Goal: Transaction & Acquisition: Purchase product/service

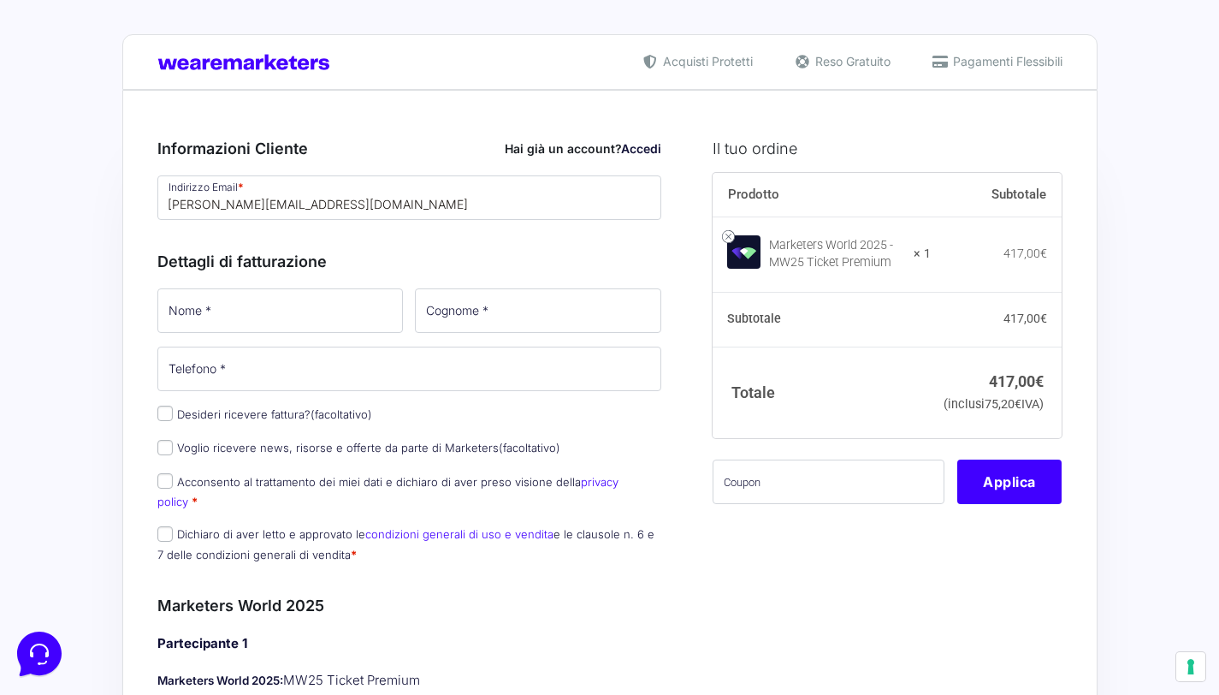
type input "[PERSON_NAME][EMAIL_ADDRESS][DOMAIN_NAME]"
click at [282, 311] on input "Nome *" at bounding box center [280, 310] width 246 height 44
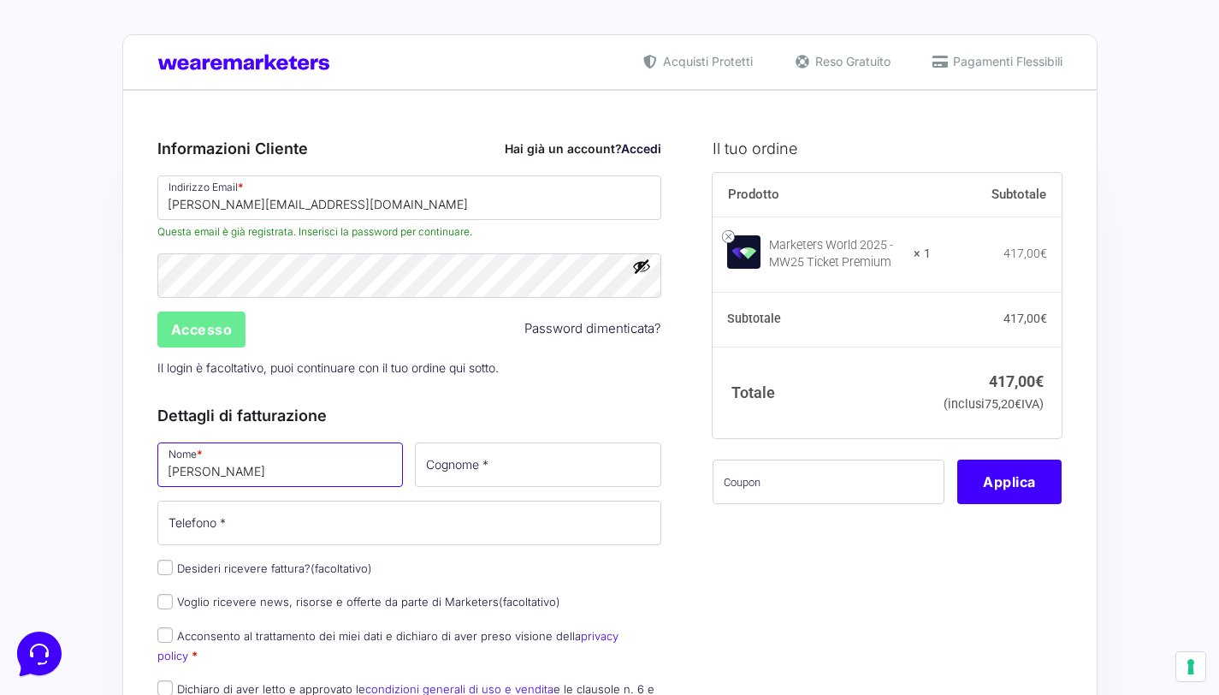
type input "[PERSON_NAME]"
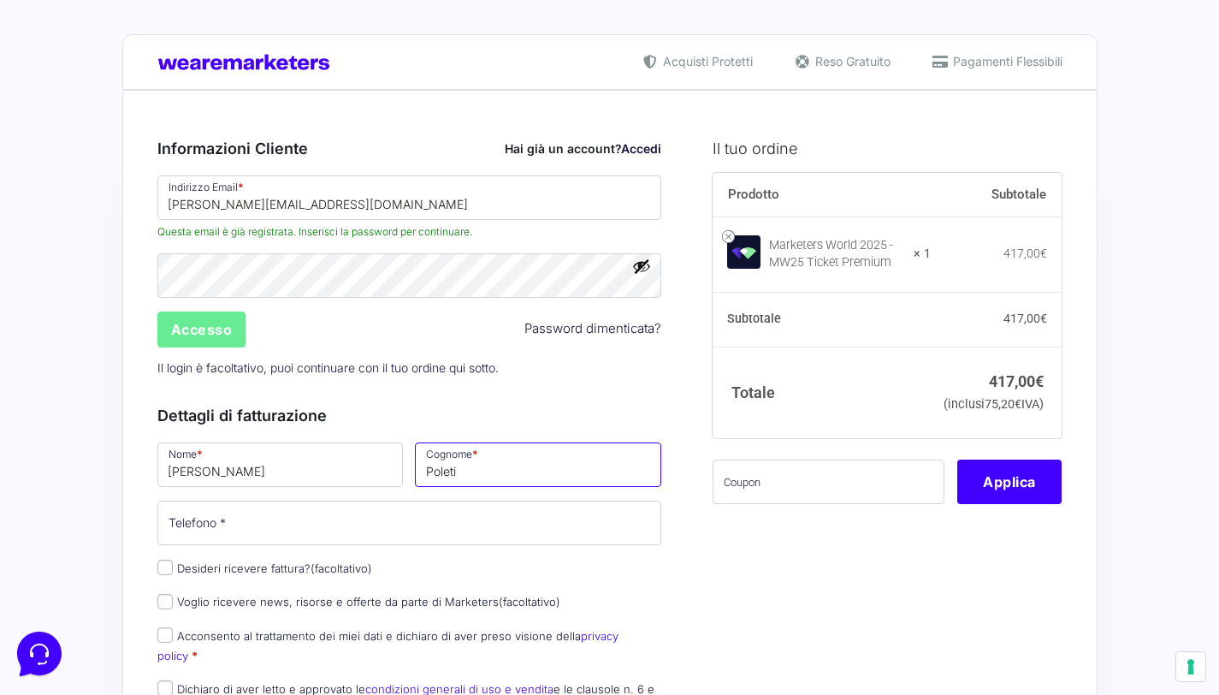
type input "Poleti"
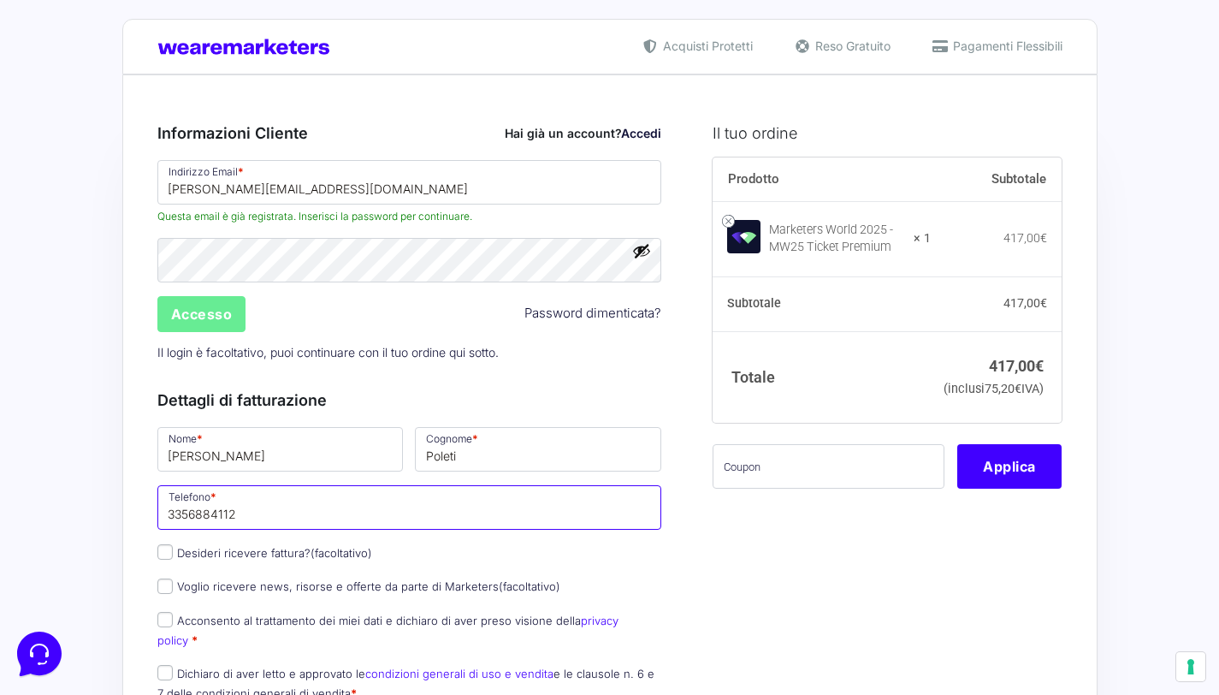
scroll to position [113, 0]
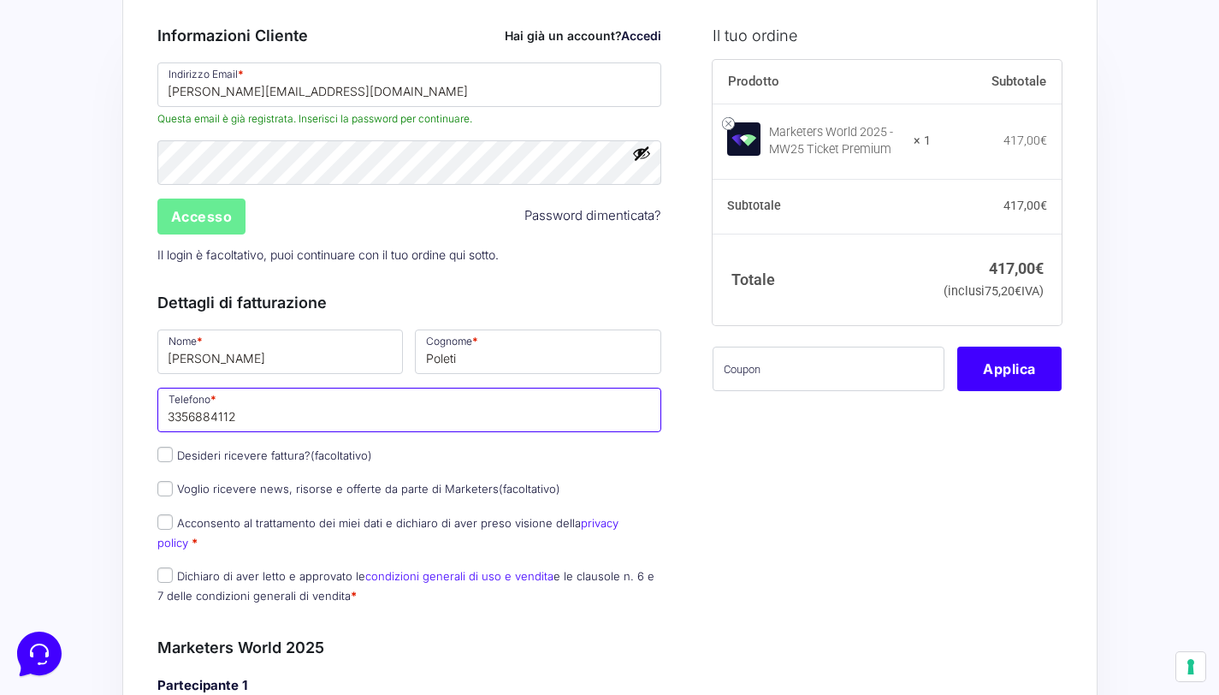
type input "3356884112"
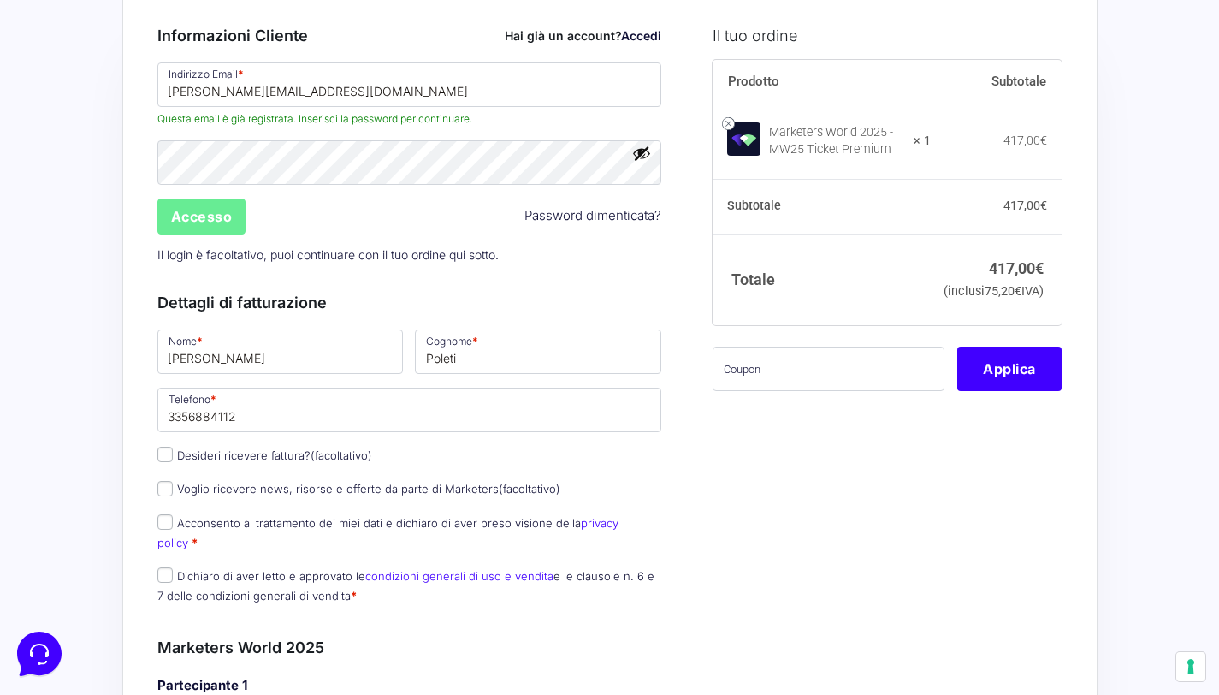
click at [174, 519] on label "Acconsento al trattamento dei miei dati e dichiaro di aver preso visione della …" at bounding box center [387, 532] width 461 height 33
click at [173, 519] on input "Acconsento al trattamento dei miei dati e dichiaro di aver preso visione della …" at bounding box center [164, 521] width 15 height 15
checkbox input "true"
click at [164, 567] on input "Dichiaro di aver letto e approvato le condizioni generali di uso e vendita e le…" at bounding box center [164, 574] width 15 height 15
checkbox input "true"
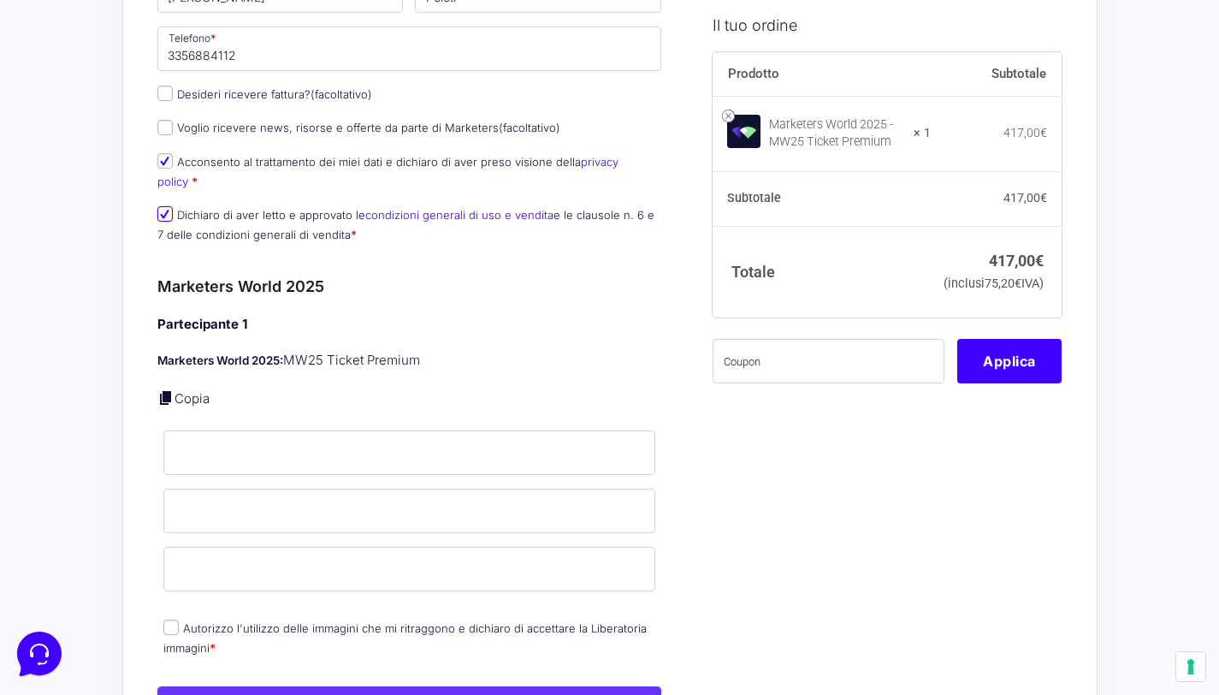
scroll to position [492, 0]
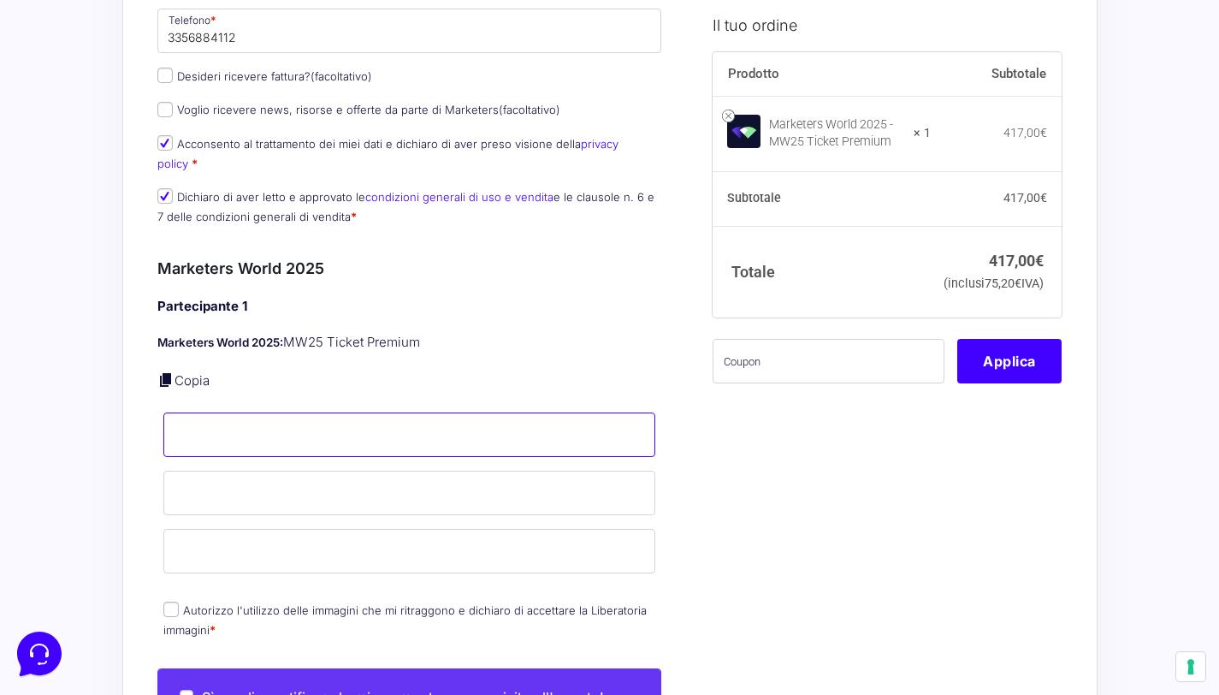
click at [398, 412] on input "Nome *" at bounding box center [409, 434] width 493 height 44
type input "[PERSON_NAME]"
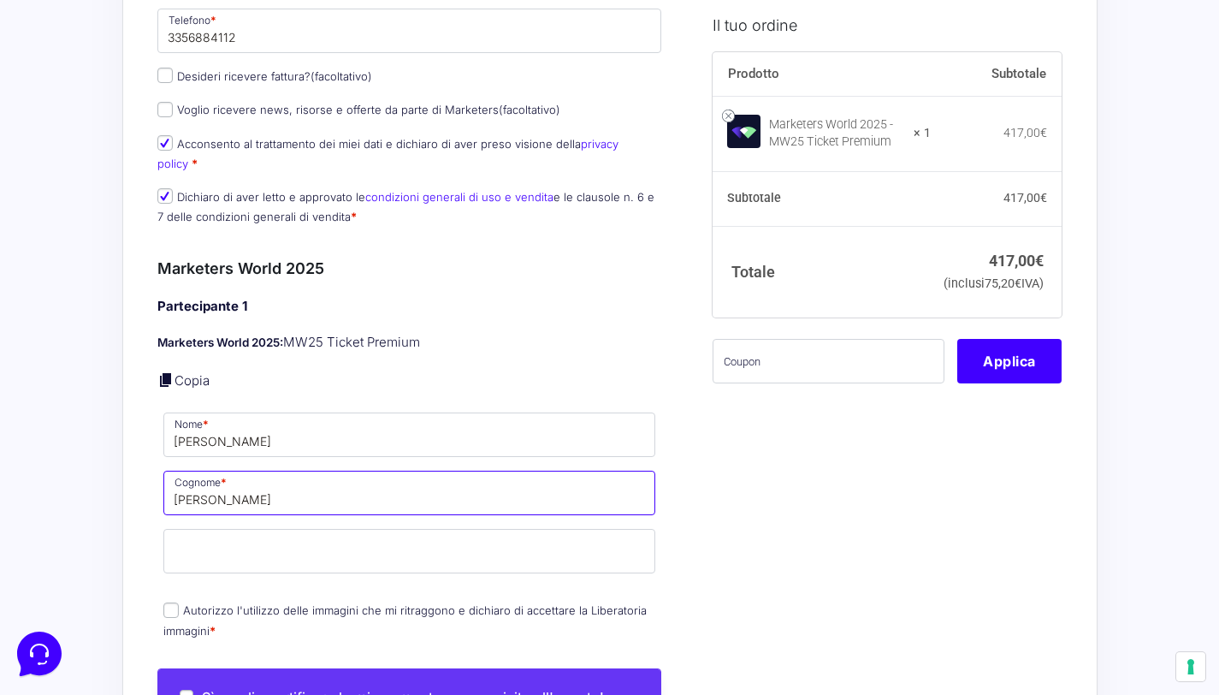
type input "[PERSON_NAME]"
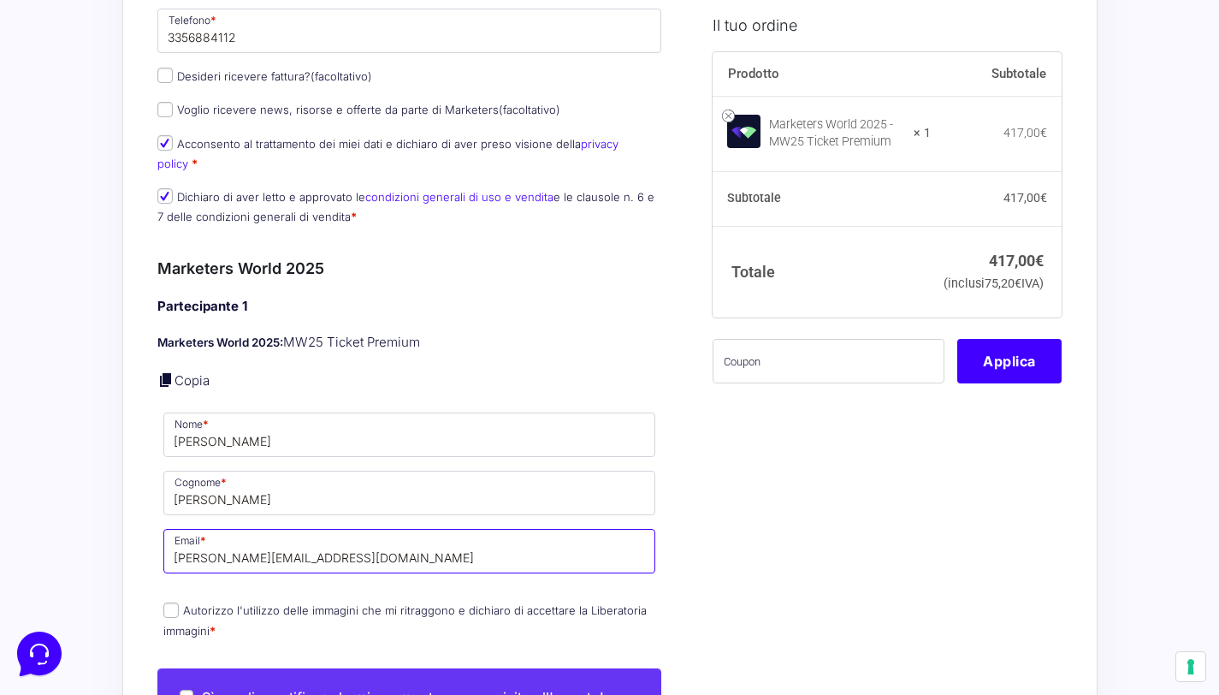
type input "[PERSON_NAME][EMAIL_ADDRESS][DOMAIN_NAME]"
click at [163, 602] on input "Autorizzo l'utilizzo delle immagini che mi ritraggono e dichiaro di accettare l…" at bounding box center [170, 609] width 15 height 15
checkbox input "true"
click at [817, 379] on input "text" at bounding box center [829, 361] width 232 height 44
paste input "MRK100OFFMWTEST"
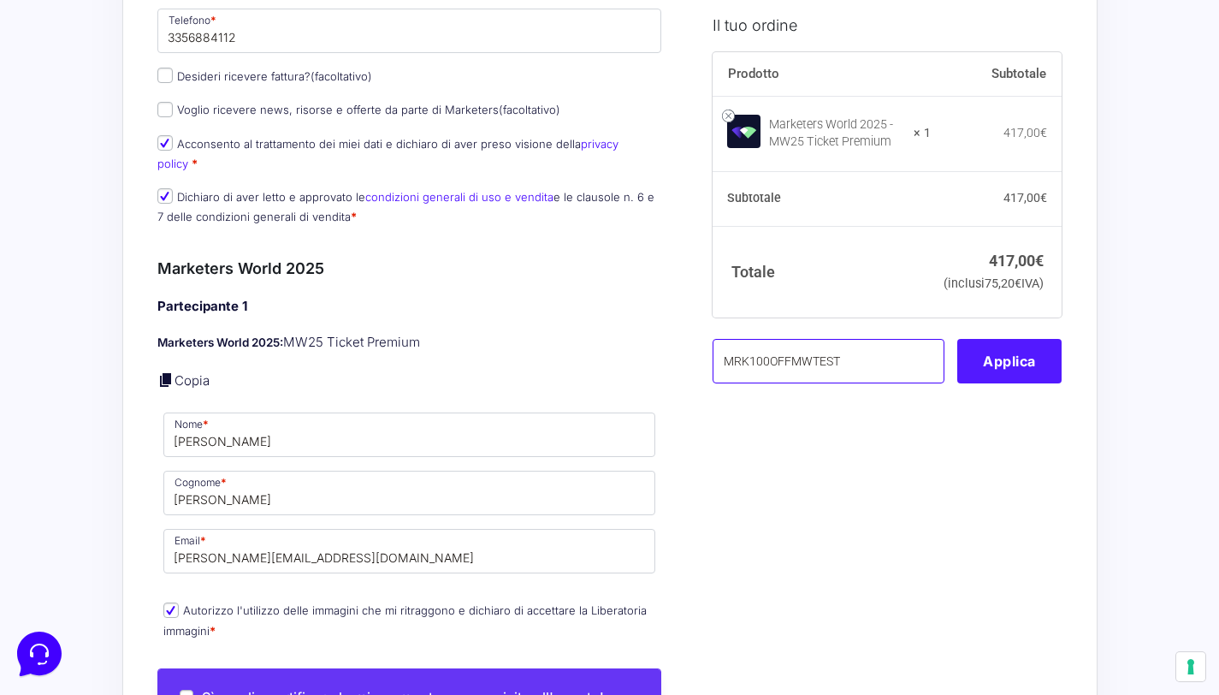
type input "MRK100OFFMWTEST"
click at [985, 369] on button "Applica" at bounding box center [1010, 361] width 104 height 44
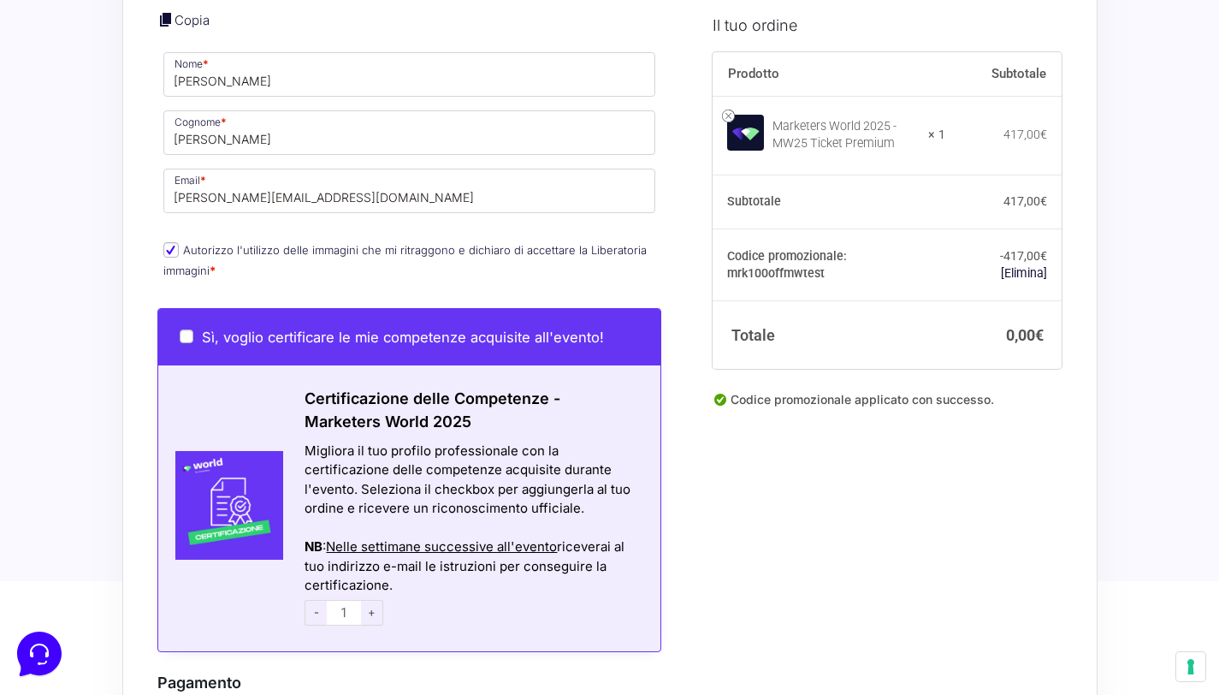
scroll to position [1065, 0]
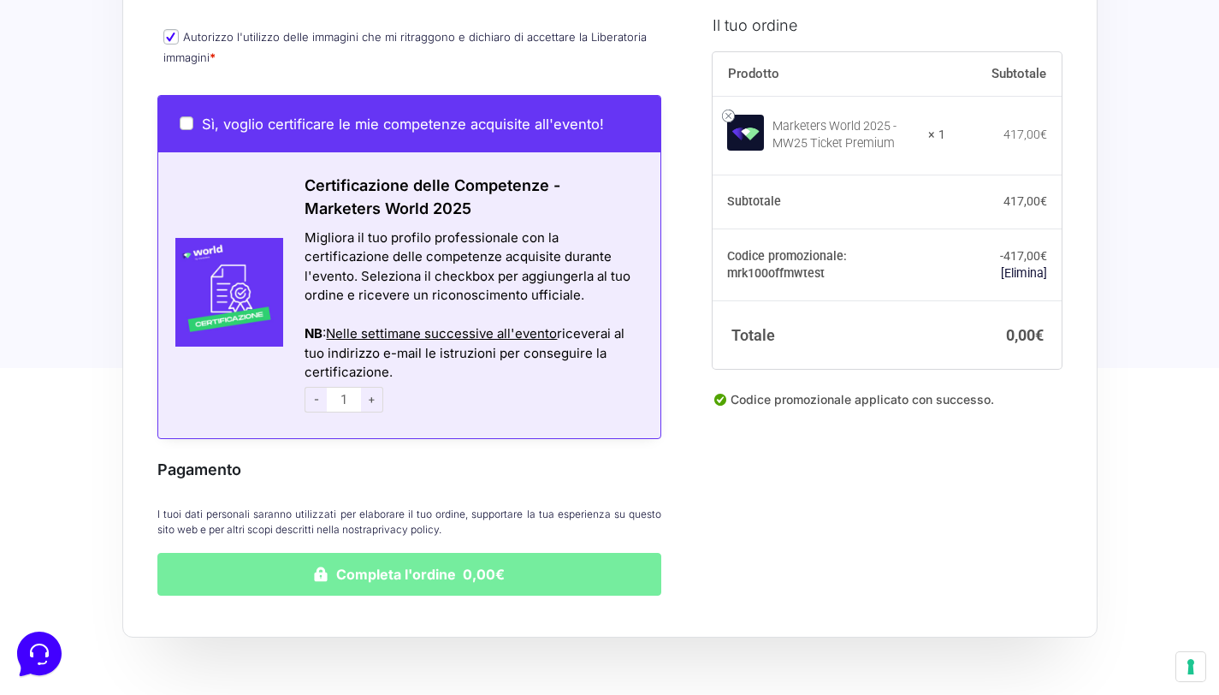
click at [479, 564] on button "Completa l'ordine 0,00€" at bounding box center [409, 574] width 505 height 43
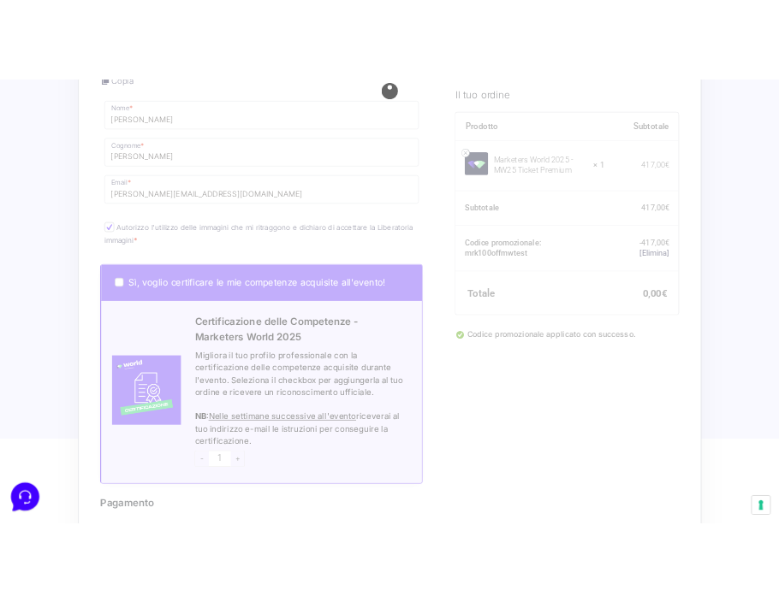
scroll to position [515, 0]
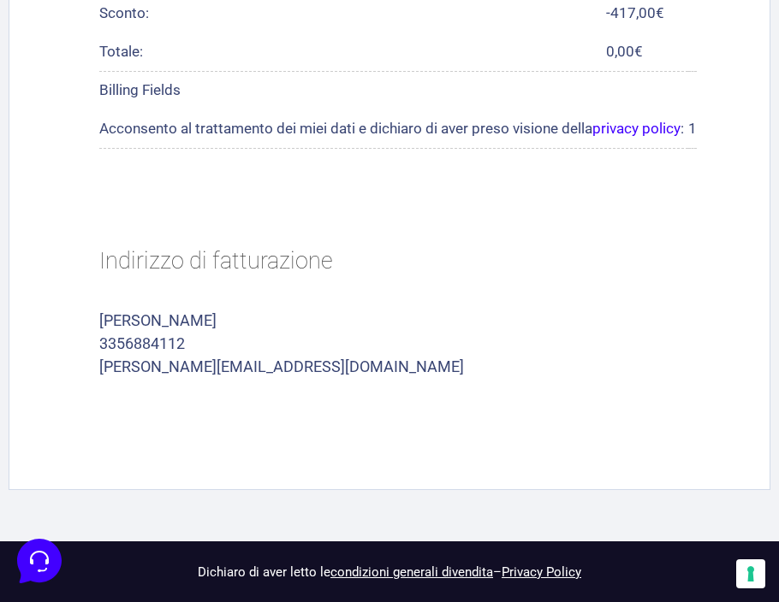
scroll to position [962, 0]
